Goal: Task Accomplishment & Management: Manage account settings

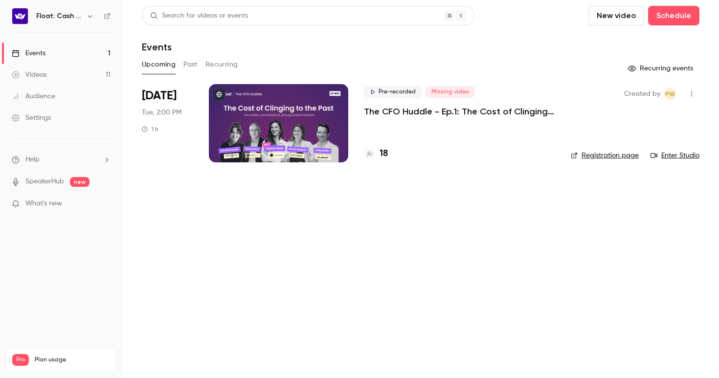
click at [412, 114] on p "The CFO Huddle - Ep.1: The Cost of Clinging to the Past" at bounding box center [459, 112] width 191 height 12
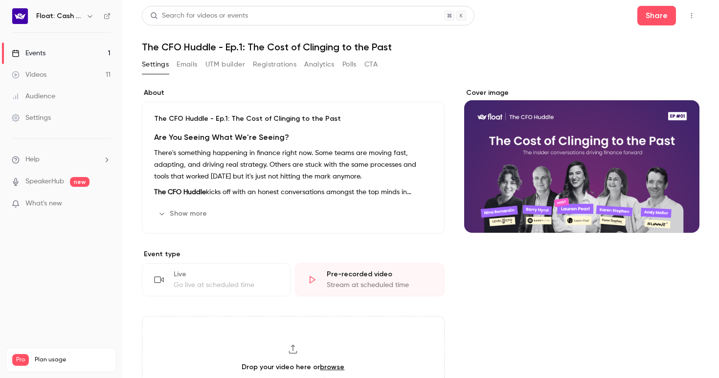
scroll to position [2, 0]
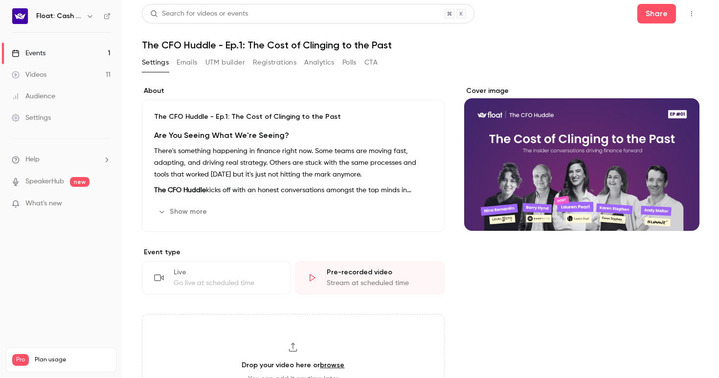
click at [413, 211] on button "Edit" at bounding box center [415, 212] width 36 height 16
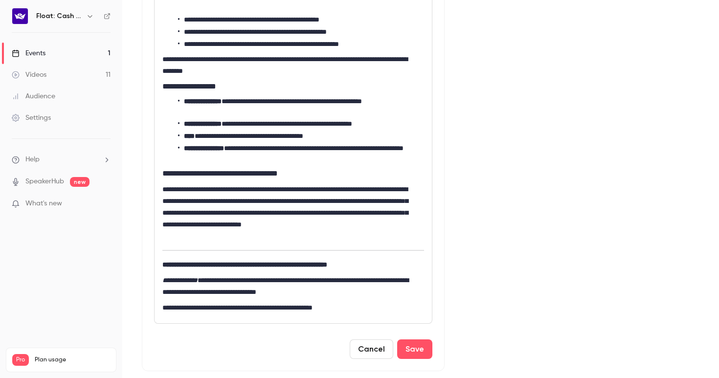
scroll to position [342, 0]
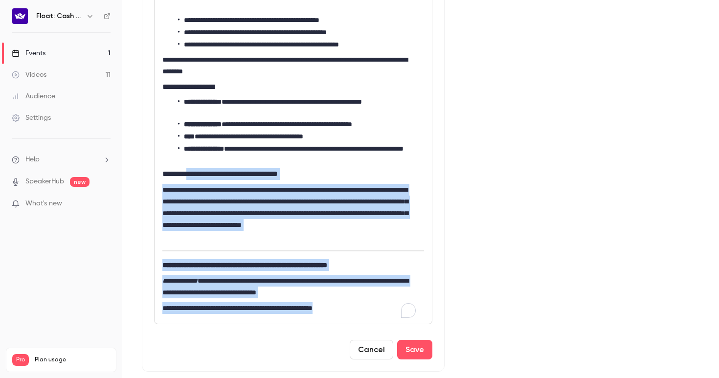
drag, startPoint x: 371, startPoint y: 307, endPoint x: 194, endPoint y: 175, distance: 220.6
click at [194, 175] on div "**********" at bounding box center [293, 81] width 277 height 486
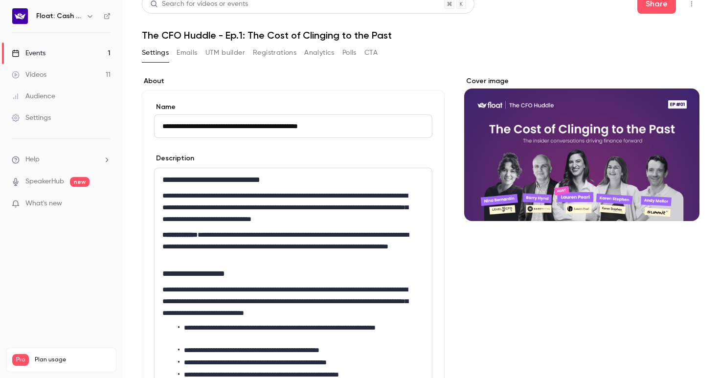
scroll to position [0, 0]
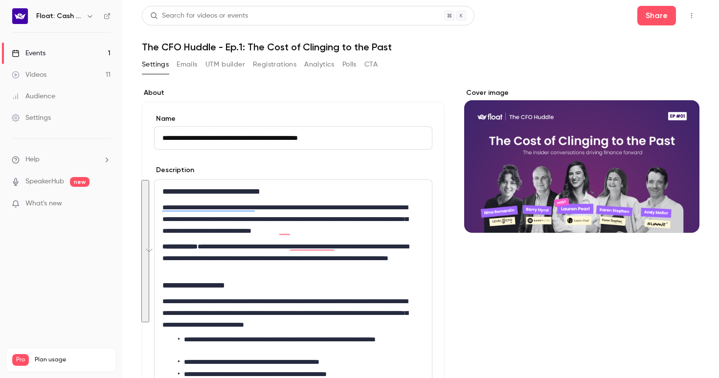
click at [684, 11] on button "button" at bounding box center [692, 16] width 16 height 16
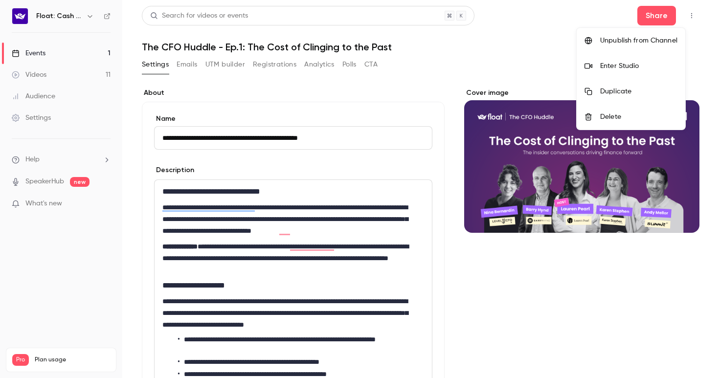
click at [411, 167] on div at bounding box center [359, 189] width 719 height 378
